Goal: Transaction & Acquisition: Purchase product/service

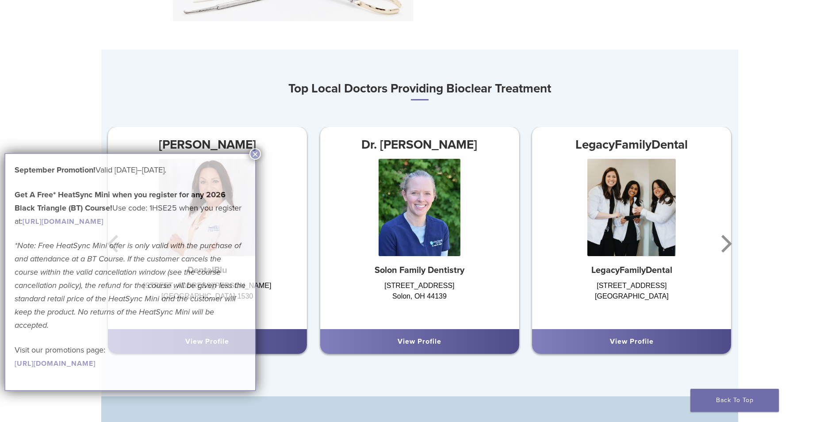
scroll to position [531, 0]
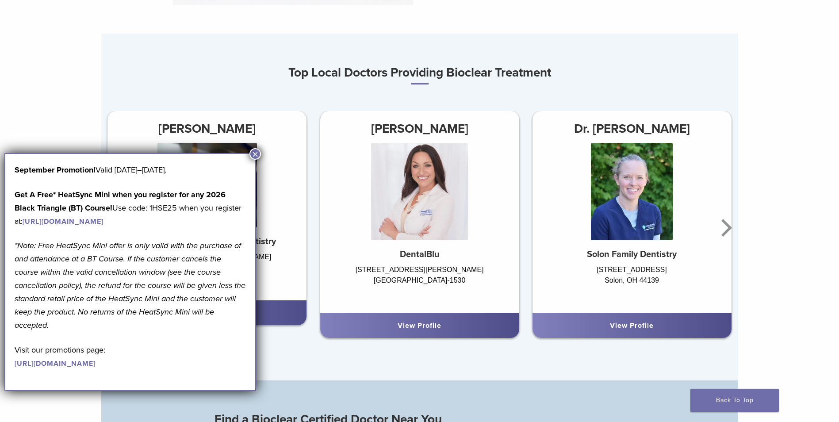
click at [250, 148] on img at bounding box center [206, 185] width 99 height 84
click at [252, 152] on button "×" at bounding box center [254, 153] width 11 height 11
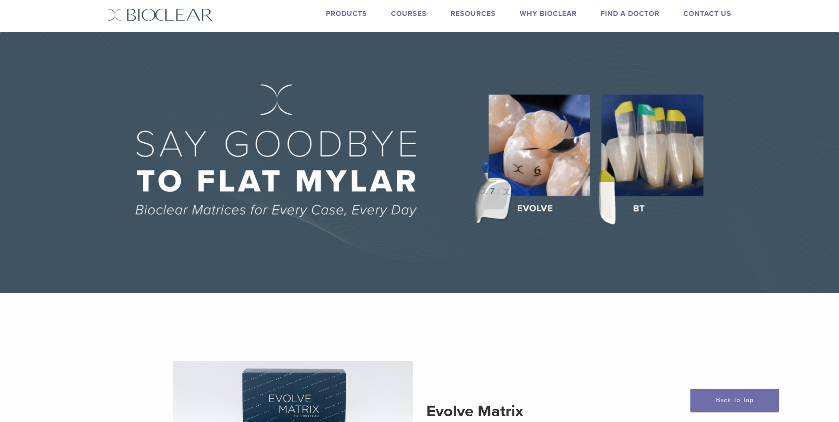
scroll to position [0, 0]
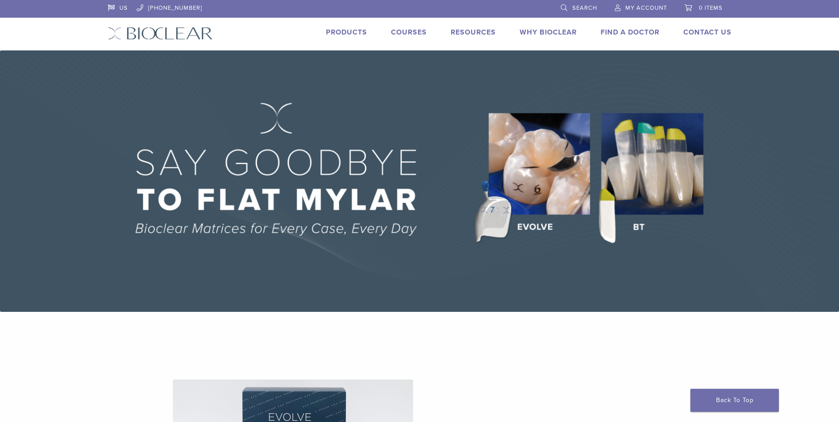
click at [541, 30] on link "Why Bioclear" at bounding box center [548, 32] width 57 height 9
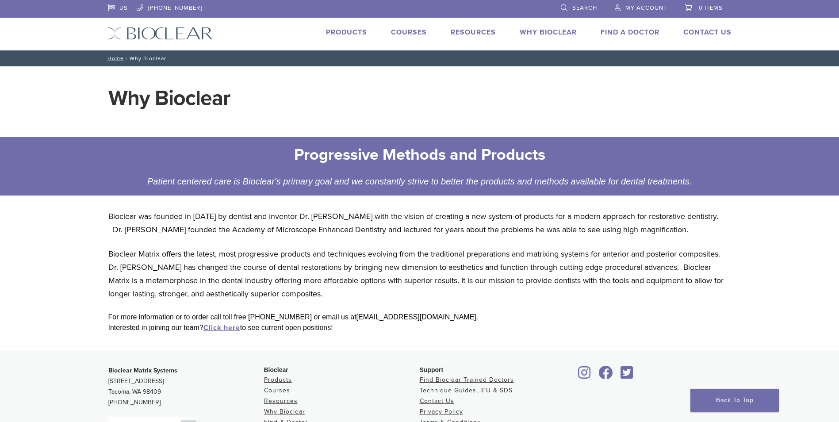
click at [350, 25] on div "US 1.855.712.5327 Search My Account 0 items Cart No products in the cart. Back …" at bounding box center [419, 25] width 637 height 50
click at [349, 32] on link "Products" at bounding box center [346, 32] width 41 height 9
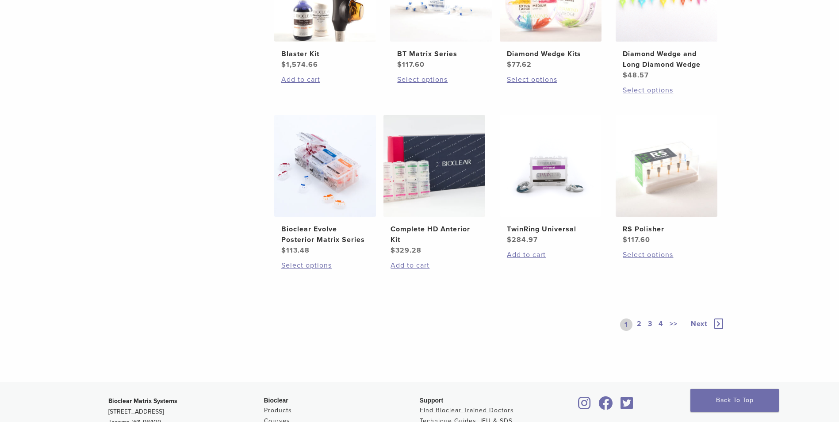
scroll to position [619, 0]
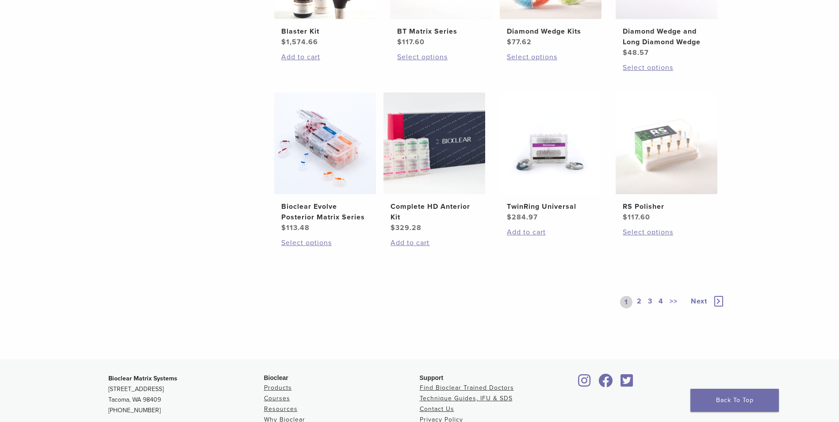
click at [641, 307] on link "2" at bounding box center [639, 302] width 8 height 12
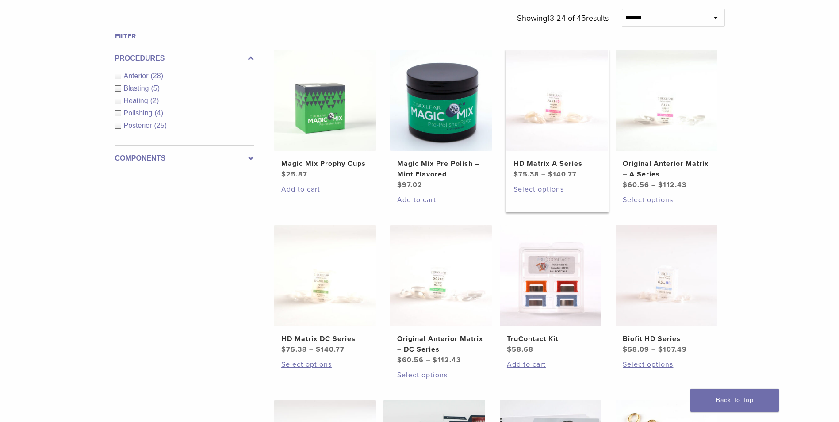
scroll to position [177, 0]
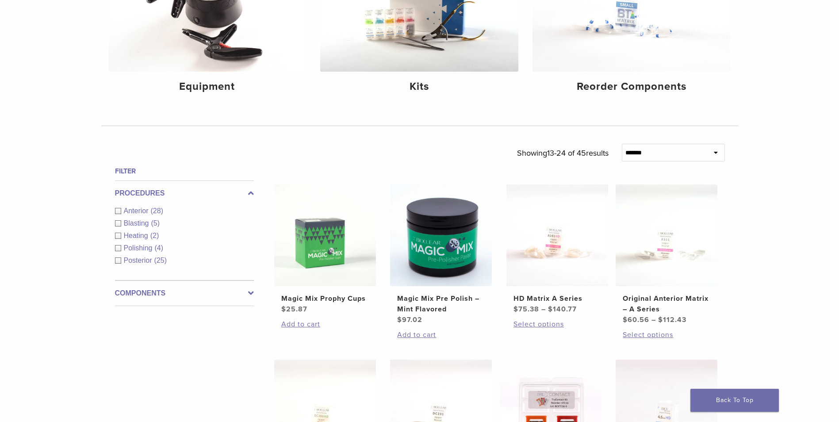
click at [142, 209] on span "Anterior" at bounding box center [137, 211] width 27 height 8
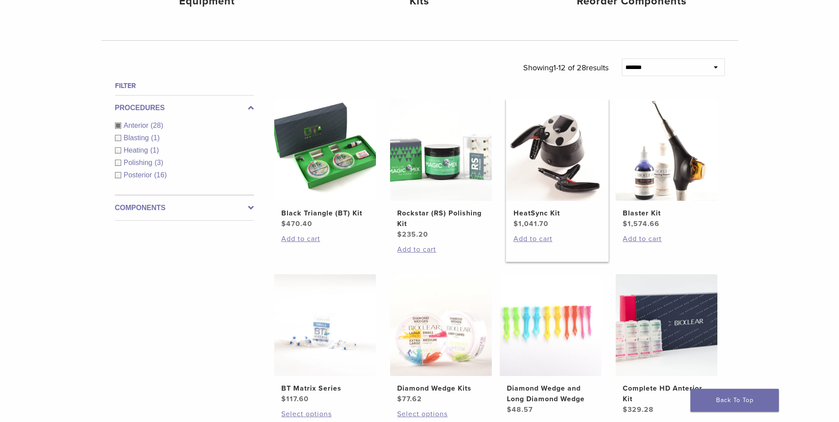
scroll to position [265, 0]
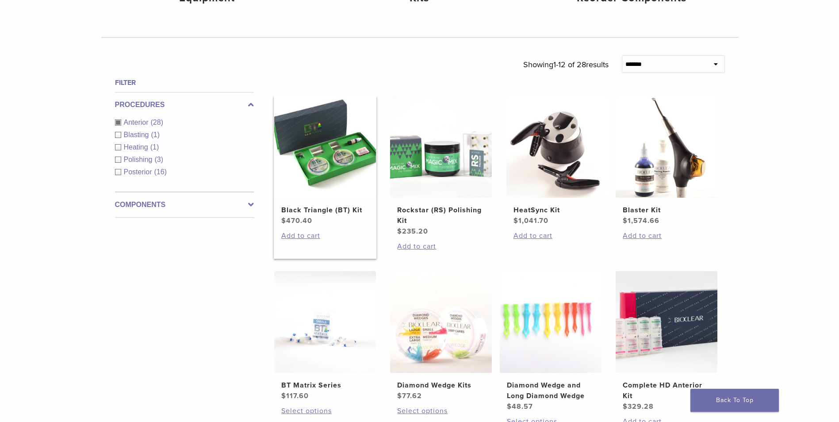
click at [368, 204] on link "Black Triangle (BT) Kit $ 470.40" at bounding box center [325, 161] width 103 height 130
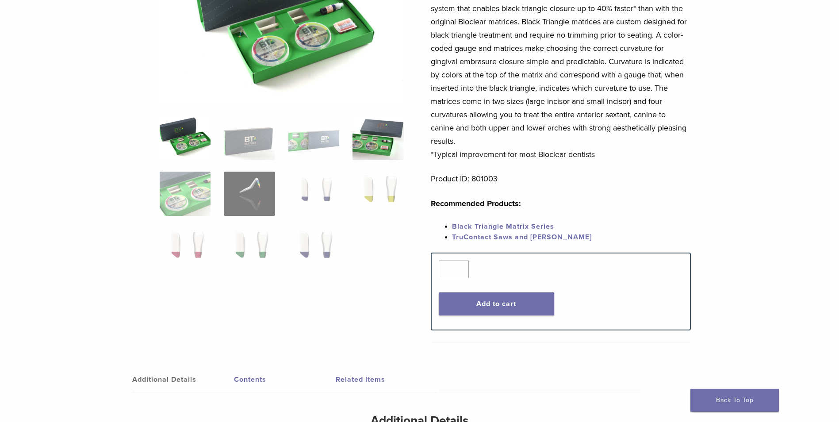
scroll to position [88, 0]
